Goal: Task Accomplishment & Management: Manage account settings

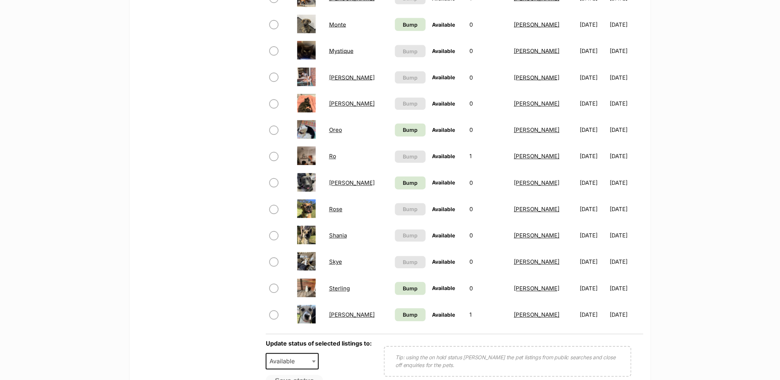
scroll to position [411, 0]
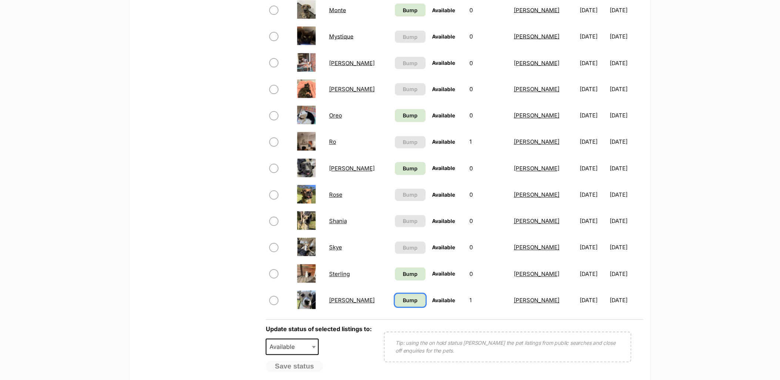
click at [403, 297] on span "Bump" at bounding box center [410, 301] width 15 height 8
click at [395, 268] on link "Bump" at bounding box center [410, 274] width 31 height 13
click at [392, 121] on td "Bump" at bounding box center [410, 116] width 37 height 26
click at [403, 6] on span "Bump" at bounding box center [410, 10] width 15 height 8
click at [403, 112] on span "Bump" at bounding box center [410, 116] width 15 height 8
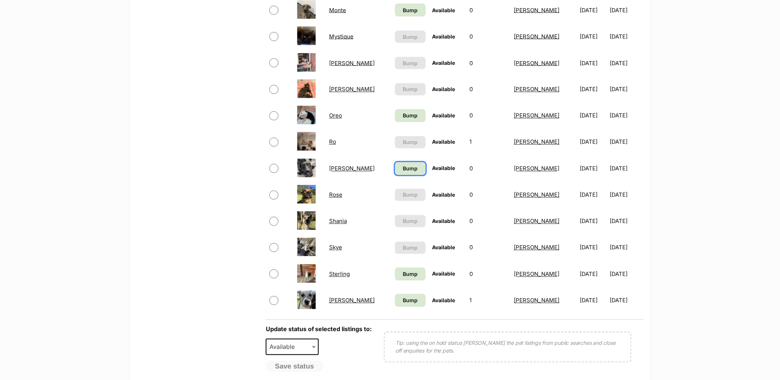
click at [395, 170] on link "Bump" at bounding box center [410, 168] width 31 height 13
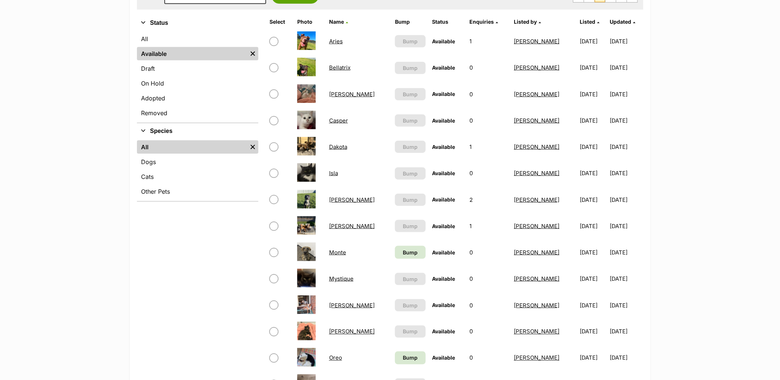
scroll to position [164, 0]
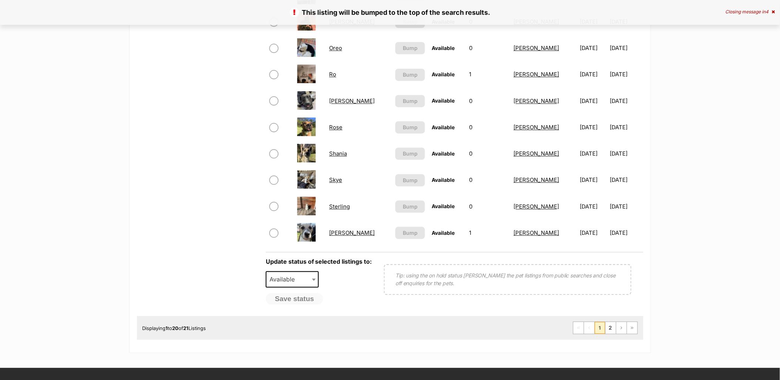
scroll to position [576, 0]
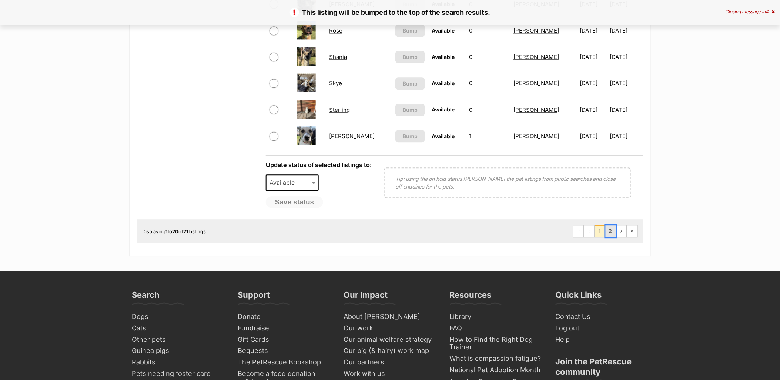
click at [614, 230] on link "2" at bounding box center [611, 231] width 10 height 12
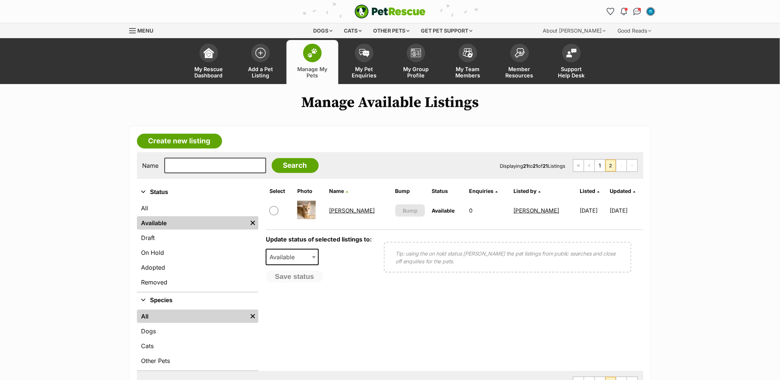
drag, startPoint x: 272, startPoint y: 208, endPoint x: 287, endPoint y: 246, distance: 40.3
click at [272, 208] on input "checkbox" at bounding box center [274, 210] width 9 height 9
checkbox input "true"
click at [289, 252] on span "Available" at bounding box center [285, 257] width 36 height 10
select select "rehomed"
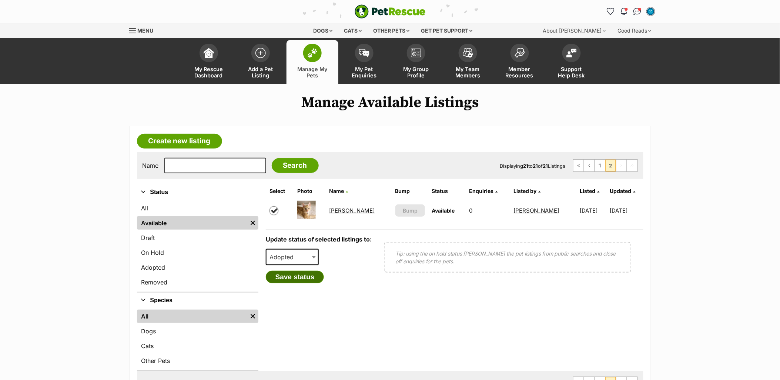
click at [297, 279] on button "Save status" at bounding box center [295, 277] width 58 height 13
